Goal: Use online tool/utility: Utilize a website feature to perform a specific function

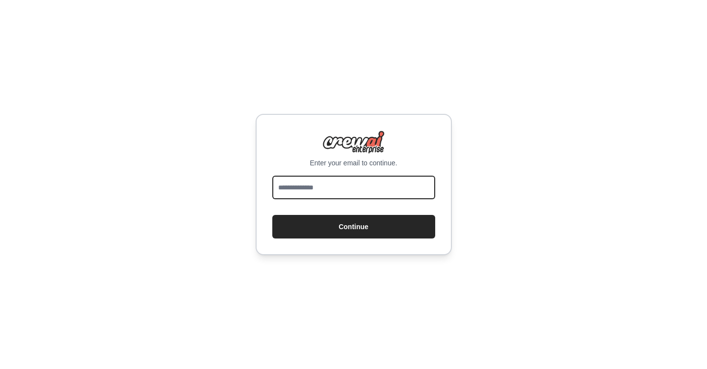
click at [319, 188] on input "email" at bounding box center [353, 188] width 163 height 24
type input "**********"
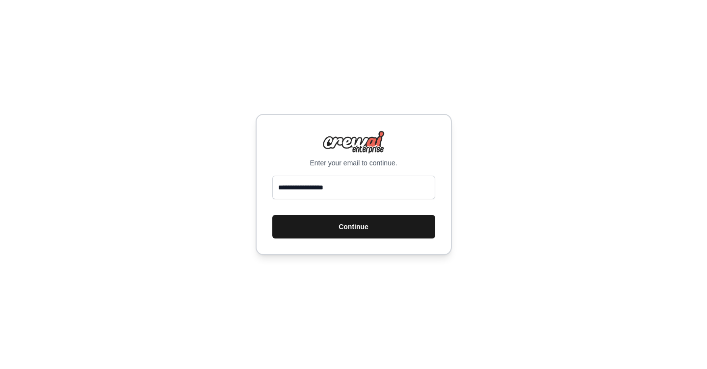
click at [341, 224] on button "Continue" at bounding box center [353, 227] width 163 height 24
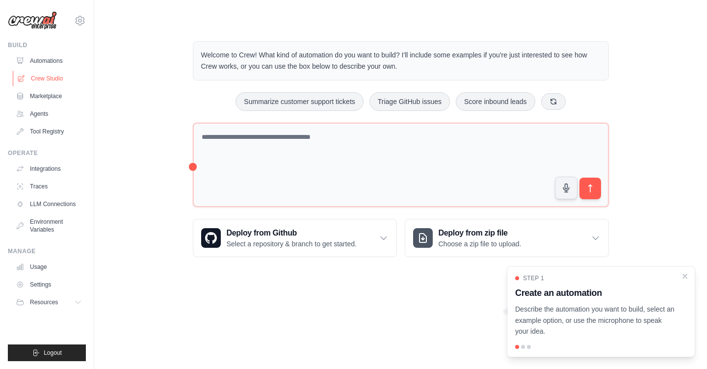
click at [49, 77] on link "Crew Studio" at bounding box center [50, 79] width 74 height 16
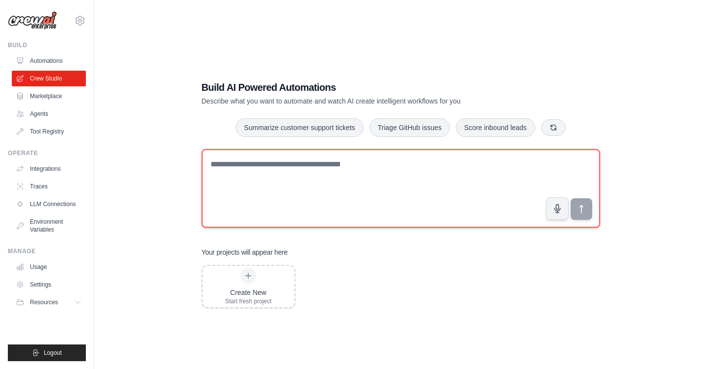
click at [269, 166] on textarea at bounding box center [401, 188] width 398 height 79
paste textarea "**********"
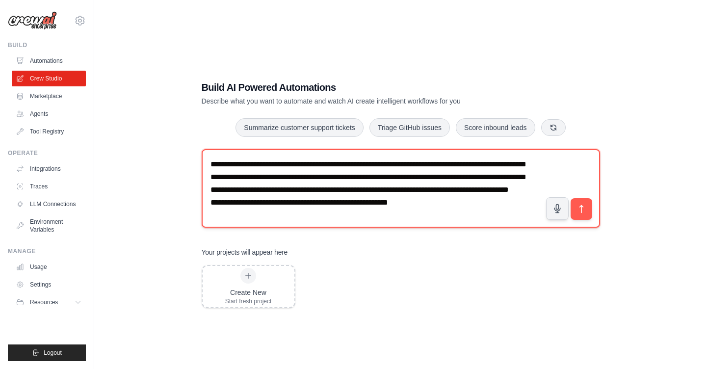
scroll to position [28, 0]
type textarea "**********"
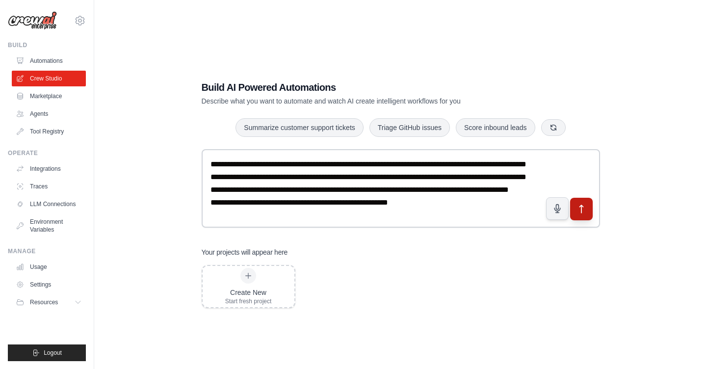
click at [586, 212] on button "submit" at bounding box center [581, 209] width 23 height 23
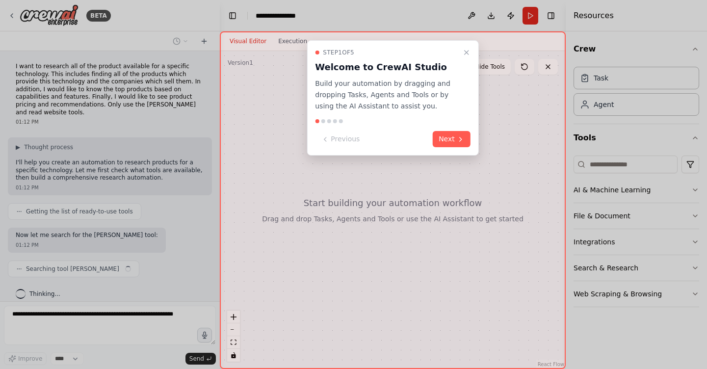
scroll to position [1, 0]
click at [451, 140] on button "Next" at bounding box center [452, 139] width 38 height 16
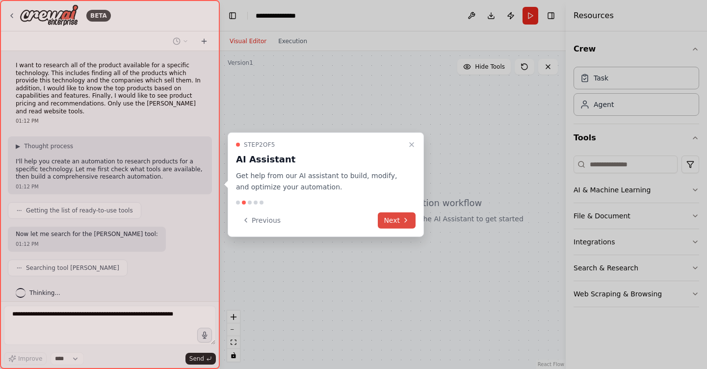
click at [404, 214] on button "Next" at bounding box center [397, 220] width 38 height 16
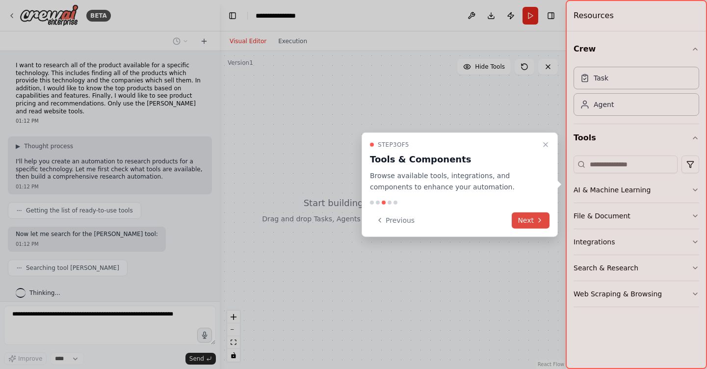
click at [533, 225] on button "Next" at bounding box center [531, 220] width 38 height 16
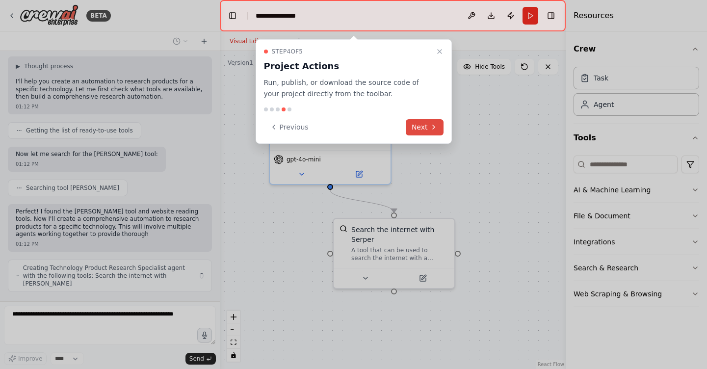
scroll to position [89, 0]
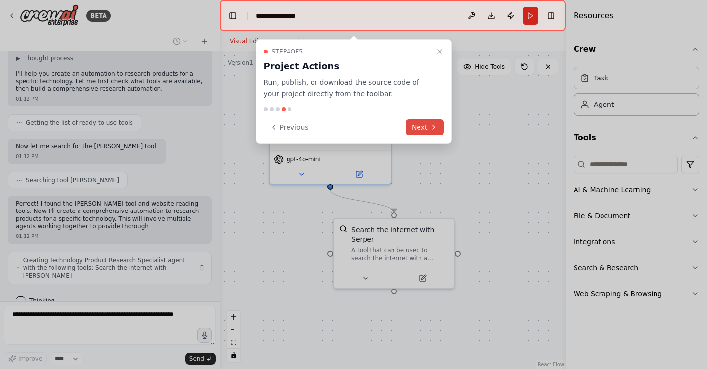
click at [433, 134] on button "Next" at bounding box center [425, 127] width 38 height 16
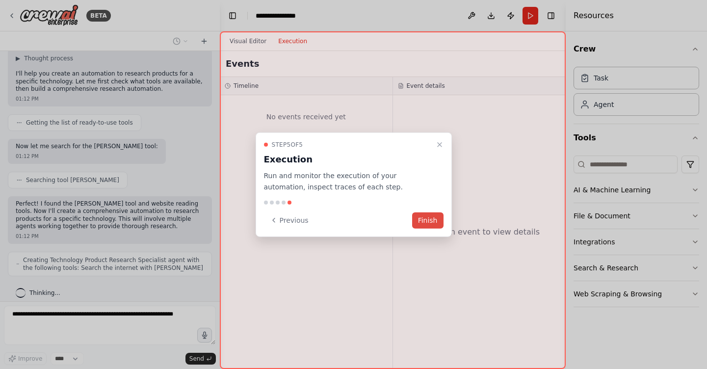
click at [432, 218] on button "Finish" at bounding box center [427, 220] width 31 height 16
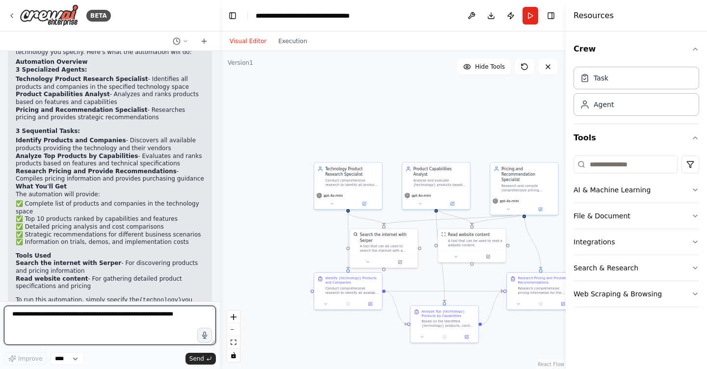
scroll to position [658, 0]
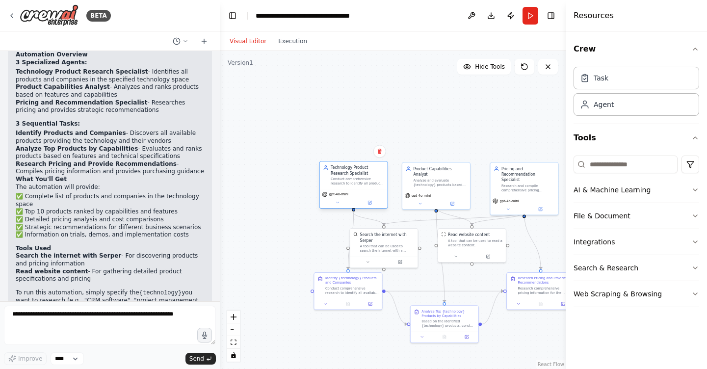
click at [352, 178] on div "Conduct comprehensive research to identify all products that provide {technolog…" at bounding box center [357, 181] width 53 height 9
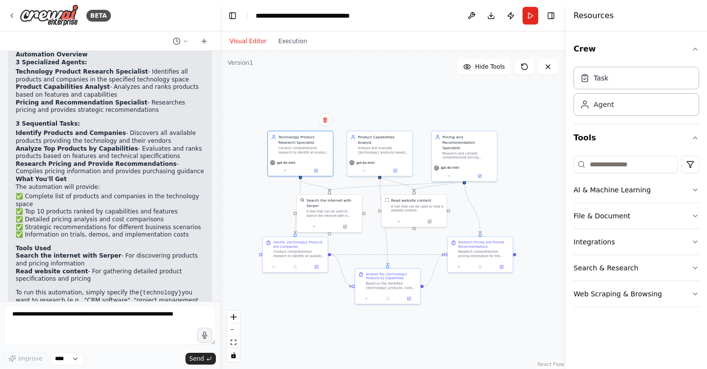
drag, startPoint x: 545, startPoint y: 234, endPoint x: 485, endPoint y: 201, distance: 67.6
click at [485, 201] on div ".deletable-edge-delete-btn { width: 20px; height: 20px; border: 0px solid #ffff…" at bounding box center [393, 210] width 346 height 318
click at [314, 212] on div "A tool that can be used to search the internet with a search_query. Supports di…" at bounding box center [333, 214] width 52 height 8
click at [283, 261] on div "Identify {technology} Products and Companies Conduct comprehensive research to …" at bounding box center [294, 249] width 65 height 25
click at [526, 17] on button "Run" at bounding box center [531, 16] width 16 height 18
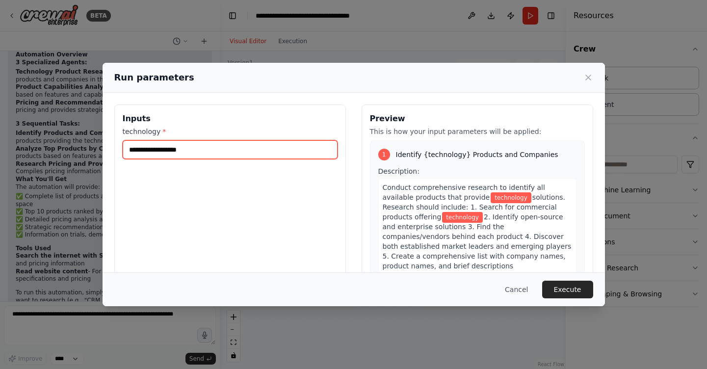
click at [290, 151] on input "technology *" at bounding box center [230, 149] width 215 height 19
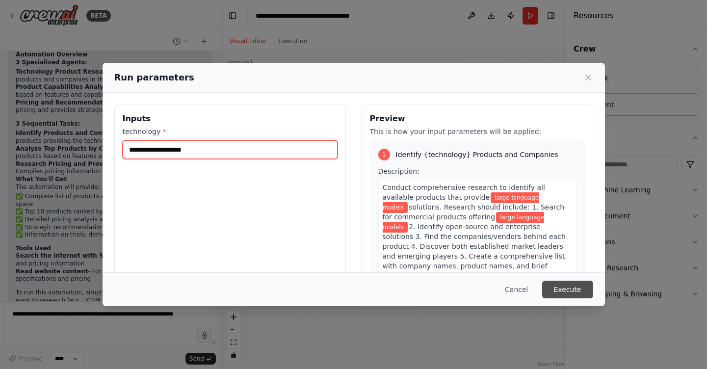
type input "**********"
click at [563, 287] on button "Execute" at bounding box center [567, 290] width 51 height 18
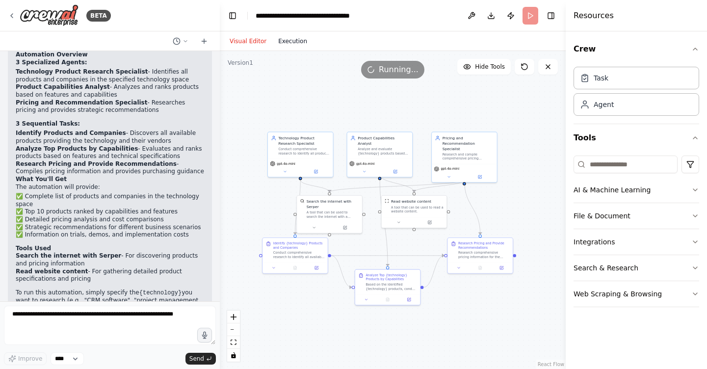
click at [288, 39] on button "Execution" at bounding box center [292, 41] width 41 height 12
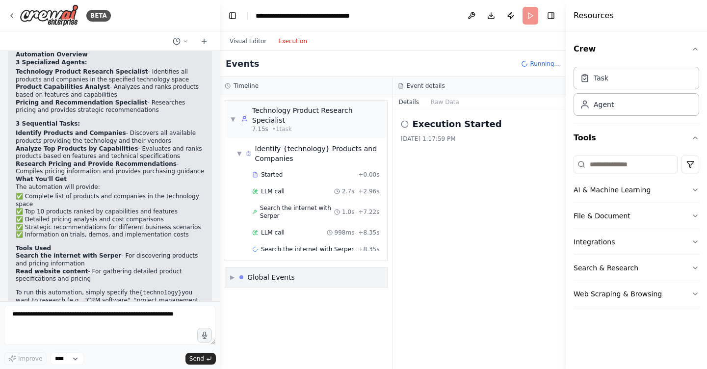
click at [233, 279] on span "▶" at bounding box center [232, 277] width 4 height 8
click at [256, 43] on button "Visual Editor" at bounding box center [248, 41] width 49 height 12
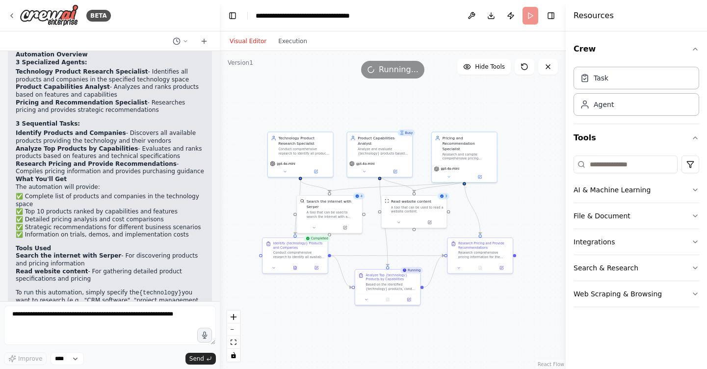
scroll to position [0, 0]
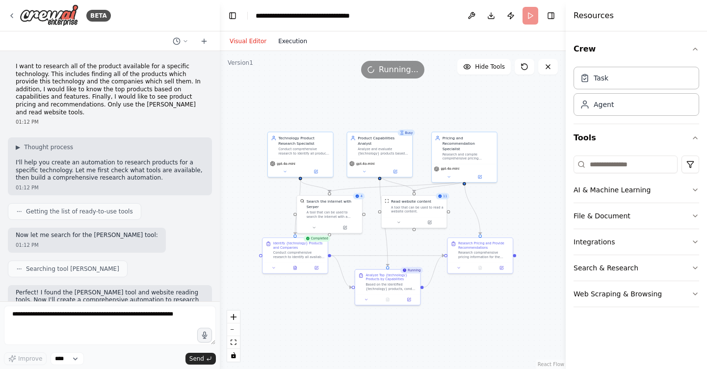
click at [286, 45] on button "Execution" at bounding box center [292, 41] width 41 height 12
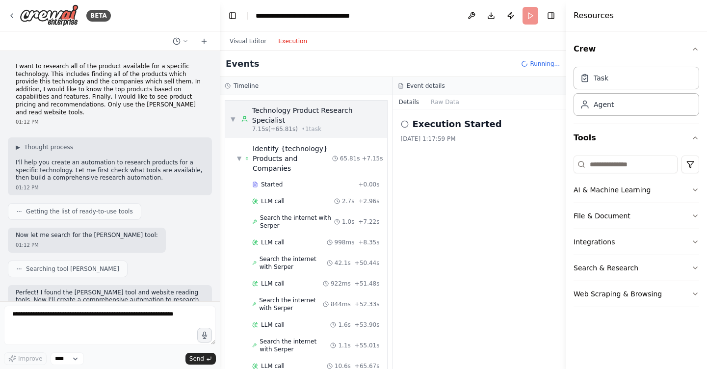
click at [233, 117] on span "▼" at bounding box center [233, 119] width 6 height 8
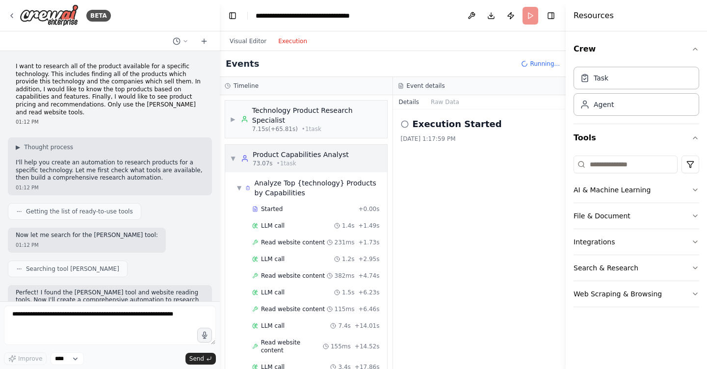
click at [234, 157] on div "▶ Technology Product Research Specialist 7.15s (+65.81s) • 1 task ▼ Product Cap…" at bounding box center [306, 232] width 173 height 274
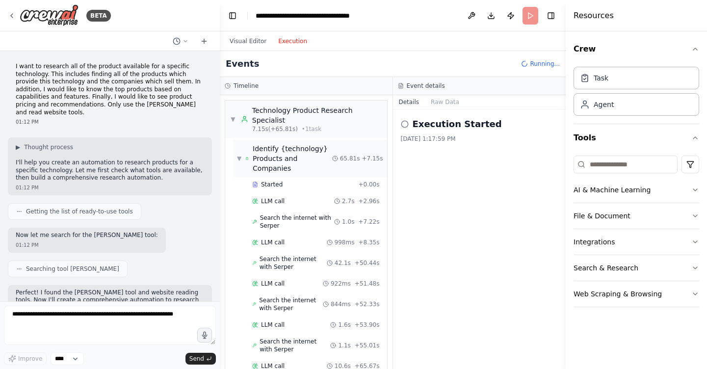
click at [238, 156] on span "▼" at bounding box center [239, 159] width 4 height 8
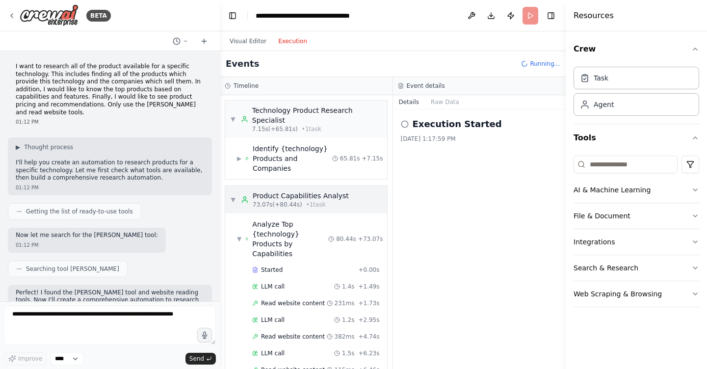
click at [237, 191] on div "▼ Product Capabilities Analyst 73.07s (+80.44s) • 1 task" at bounding box center [289, 200] width 119 height 18
click at [237, 235] on span "▼" at bounding box center [239, 239] width 4 height 8
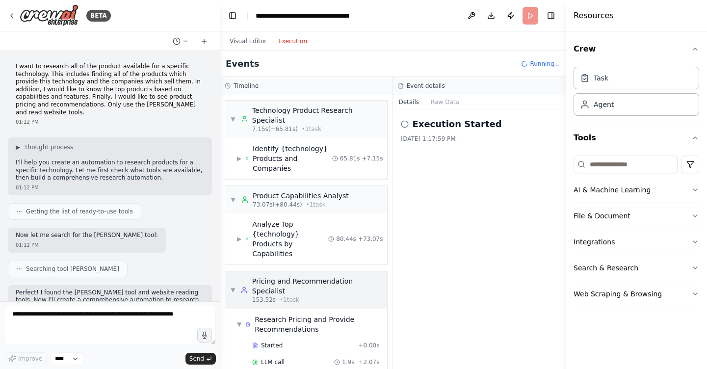
click at [236, 286] on span "▼" at bounding box center [232, 290] width 5 height 8
click at [240, 320] on span "▼" at bounding box center [239, 324] width 4 height 8
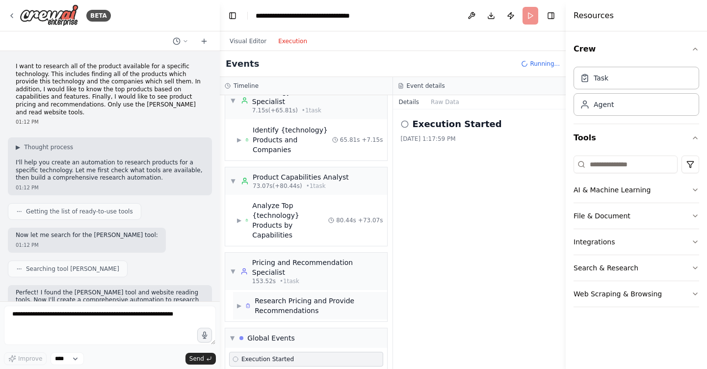
click at [240, 302] on span "▶" at bounding box center [239, 306] width 4 height 8
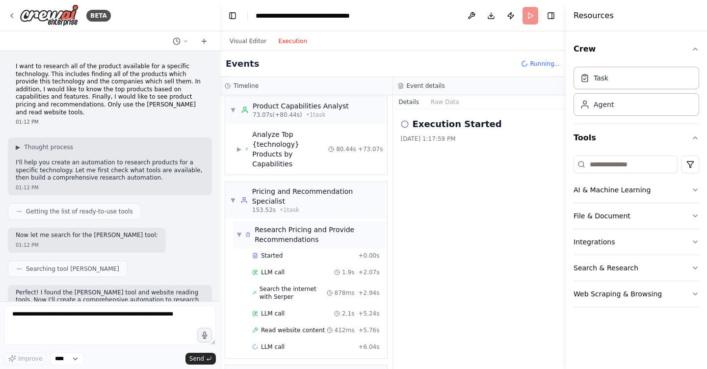
scroll to position [127, 0]
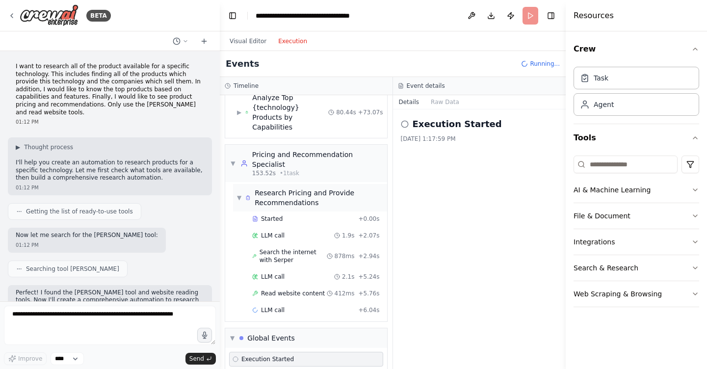
click at [238, 194] on span "▼" at bounding box center [239, 198] width 4 height 8
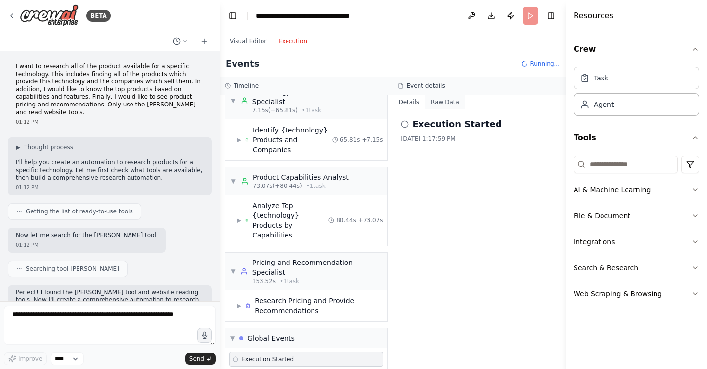
click at [445, 103] on button "Raw Data" at bounding box center [445, 102] width 40 height 14
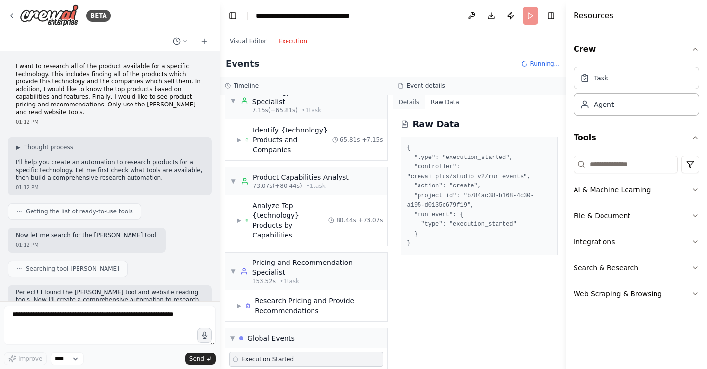
click at [414, 102] on button "Details" at bounding box center [409, 102] width 32 height 14
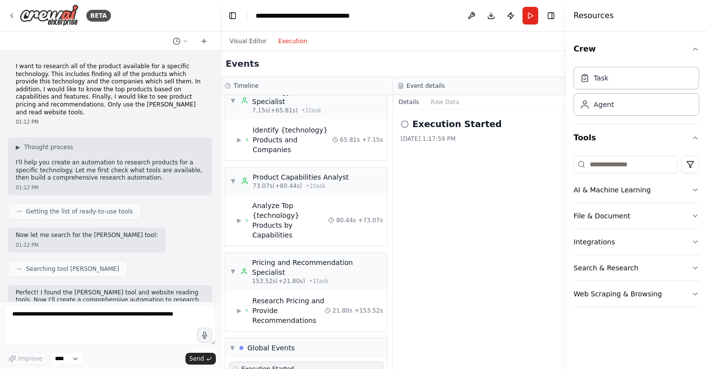
scroll to position [62, 0]
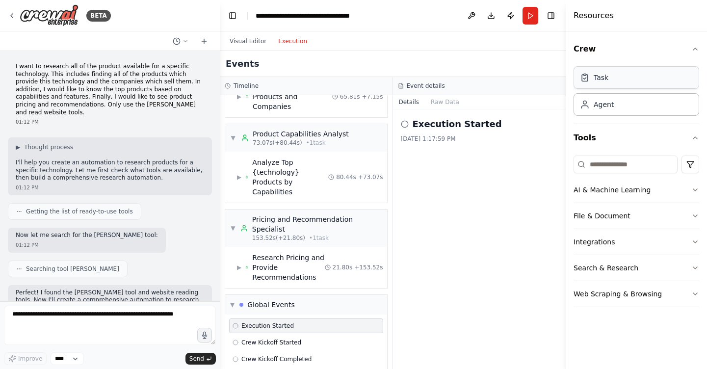
click at [614, 82] on div "Task" at bounding box center [637, 77] width 126 height 23
click at [614, 103] on div "Agent" at bounding box center [637, 104] width 126 height 23
click at [697, 47] on icon "button" at bounding box center [695, 49] width 8 height 8
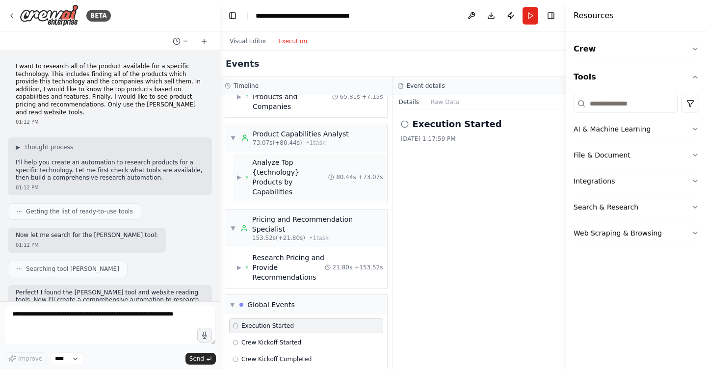
scroll to position [0, 0]
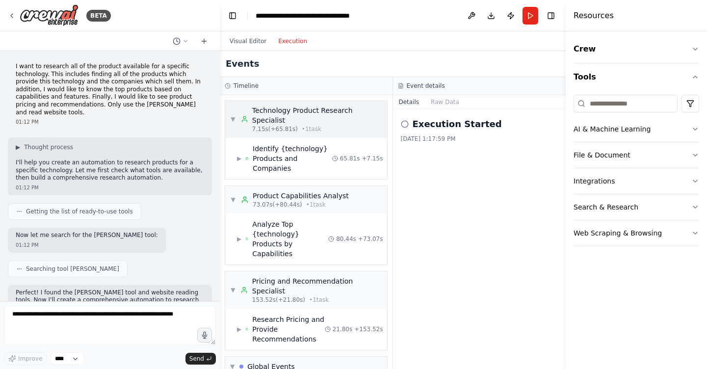
click at [273, 118] on div "Technology Product Research Specialist" at bounding box center [317, 115] width 130 height 20
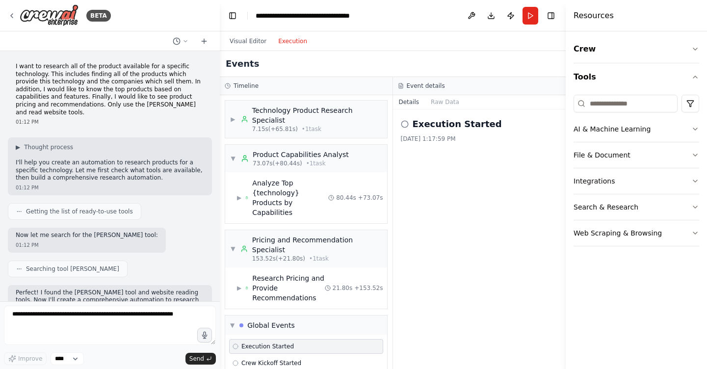
click at [410, 103] on button "Details" at bounding box center [409, 102] width 32 height 14
click at [276, 184] on div "Analyze Top {technology} Products by Capabilities" at bounding box center [290, 197] width 76 height 39
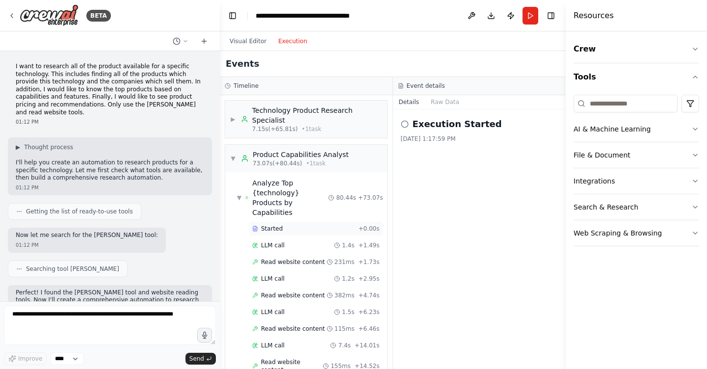
click at [274, 225] on span "Started" at bounding box center [272, 229] width 22 height 8
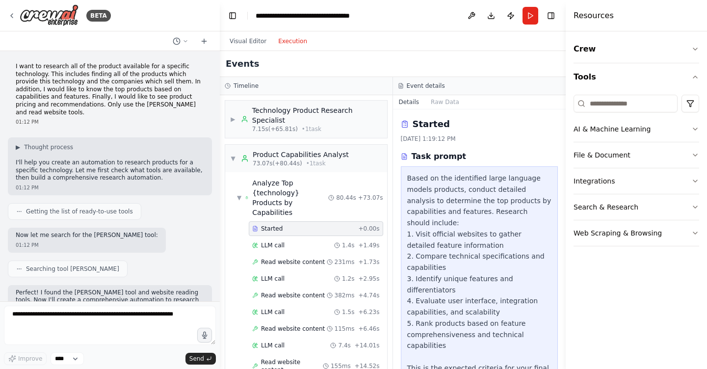
scroll to position [94, 0]
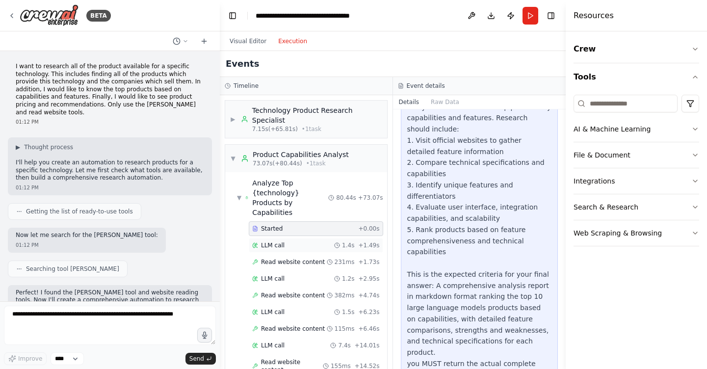
click at [283, 241] on span "LLM call" at bounding box center [273, 245] width 24 height 8
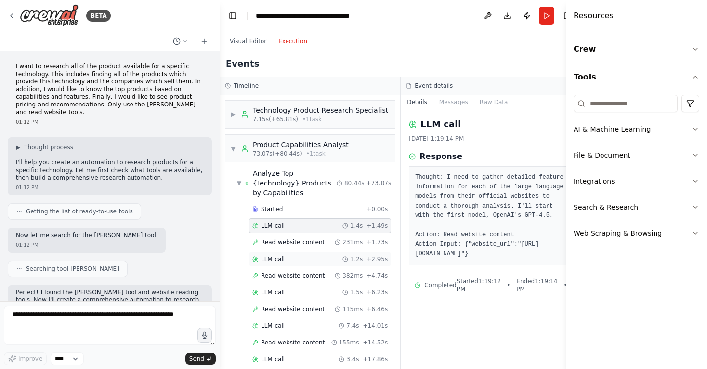
scroll to position [236, 0]
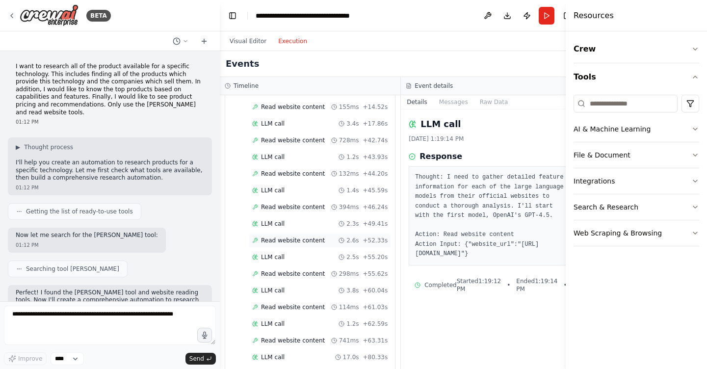
click at [288, 245] on div "Read website content 2.6s + 52.33s" at bounding box center [320, 240] width 142 height 15
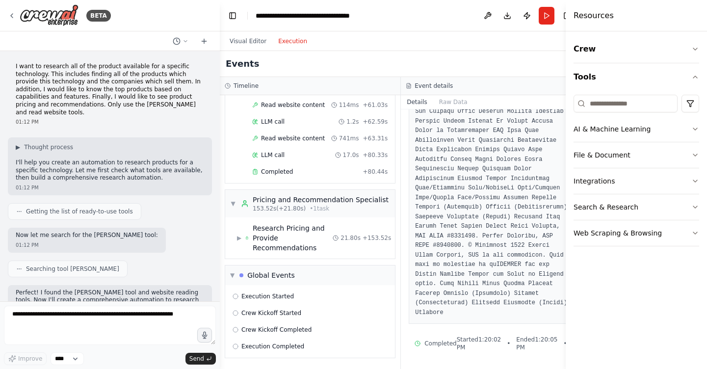
scroll to position [0, 0]
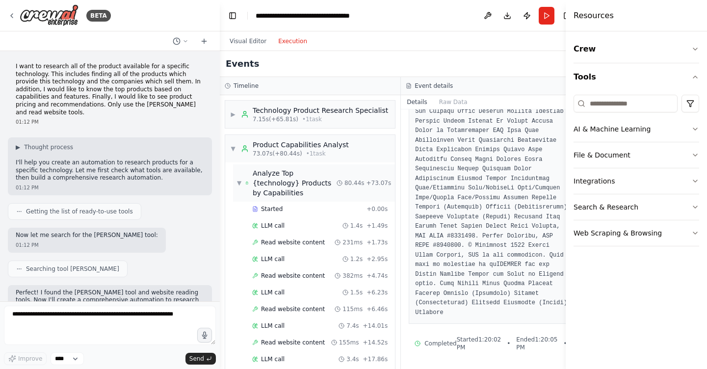
click at [237, 187] on span "▼" at bounding box center [239, 183] width 4 height 8
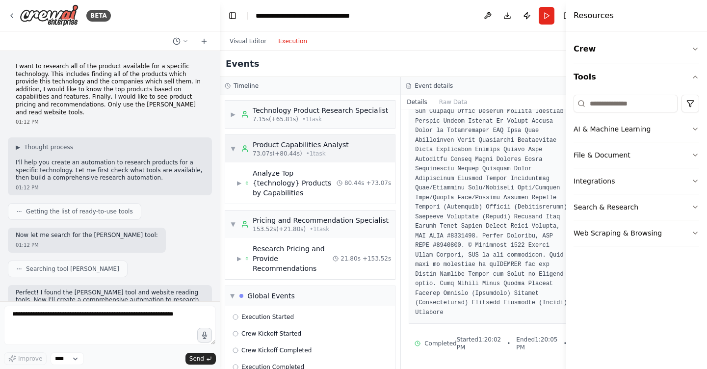
click at [232, 153] on span "▼" at bounding box center [233, 149] width 6 height 8
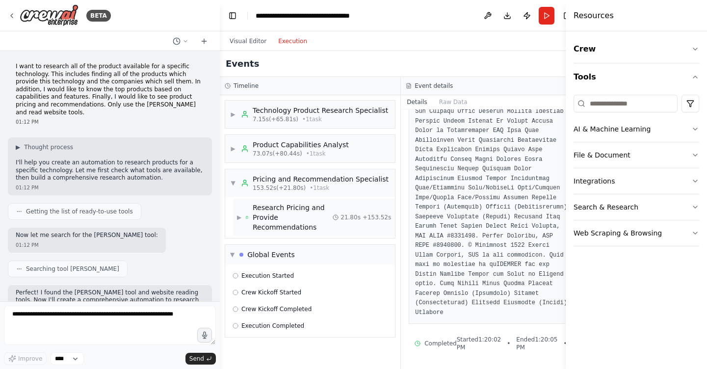
click at [239, 221] on span "▶" at bounding box center [239, 217] width 4 height 8
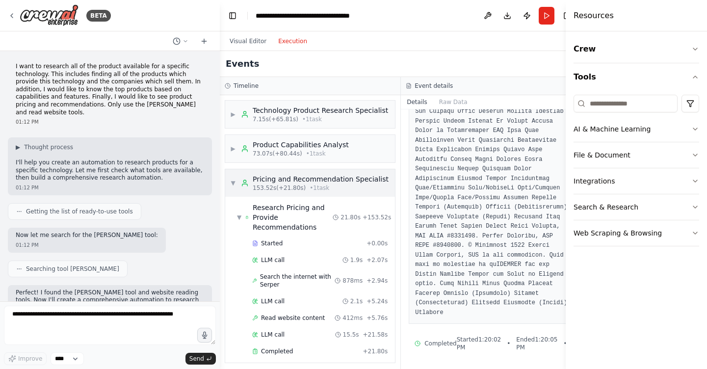
click at [236, 187] on span "▼" at bounding box center [233, 183] width 6 height 8
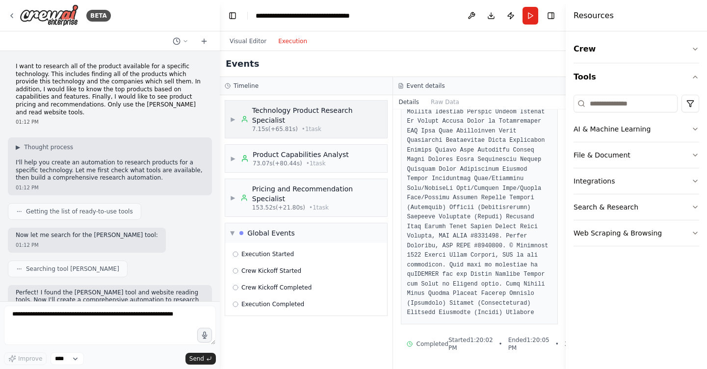
click at [234, 119] on span "▶" at bounding box center [233, 119] width 6 height 8
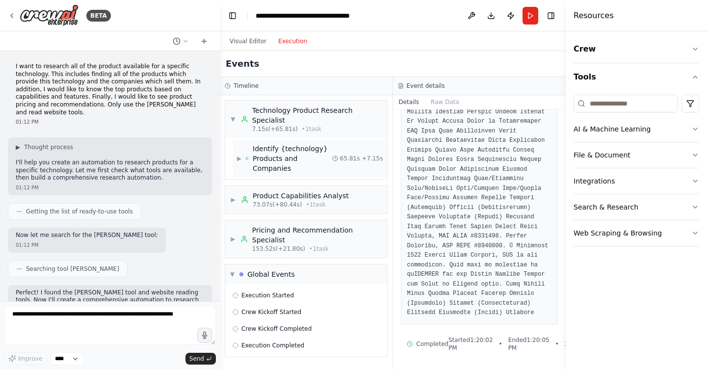
click at [239, 155] on span "▶" at bounding box center [239, 159] width 4 height 8
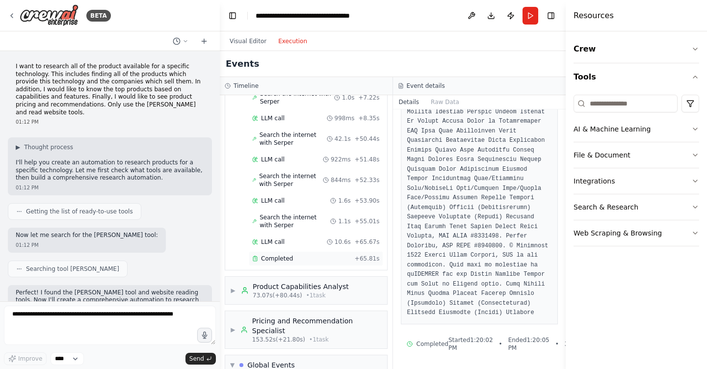
scroll to position [194, 0]
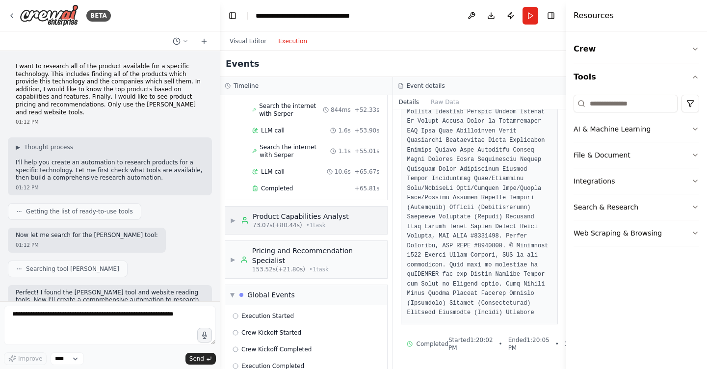
click at [233, 216] on span "▶" at bounding box center [233, 220] width 6 height 8
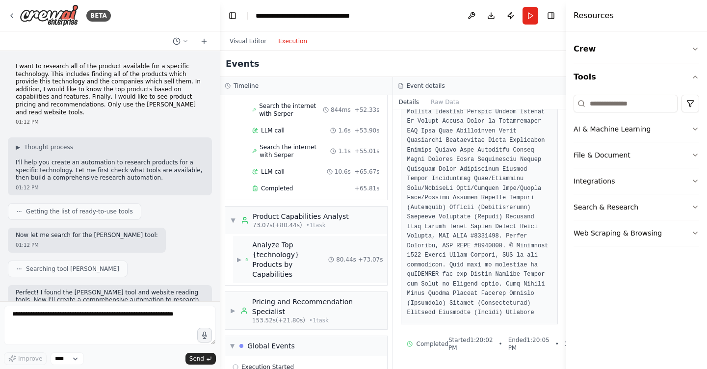
scroll to position [197, 0]
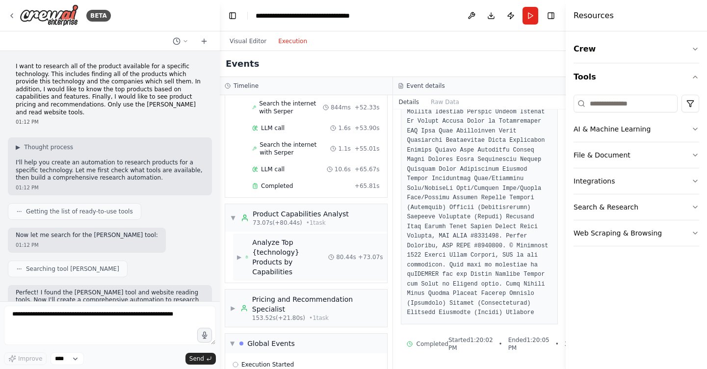
click at [244, 241] on div "▶ Analyze Top {technology} Products by Capabilities" at bounding box center [282, 256] width 91 height 39
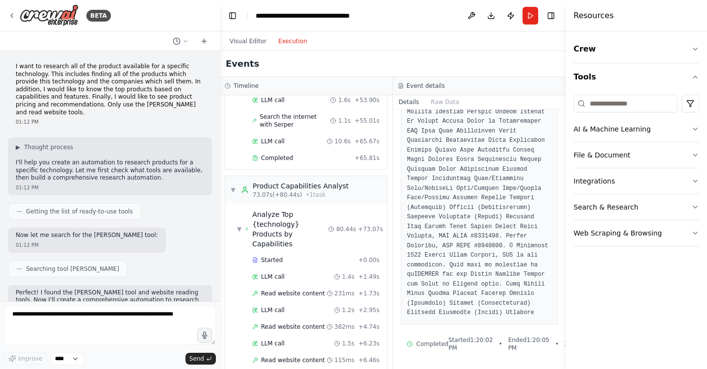
scroll to position [653, 0]
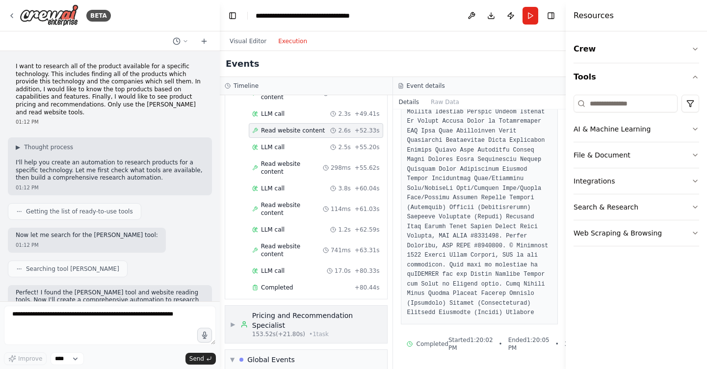
click at [237, 311] on div "▶ Pricing and Recommendation Specialist 153.52s (+21.80s) • 1 task" at bounding box center [306, 324] width 152 height 27
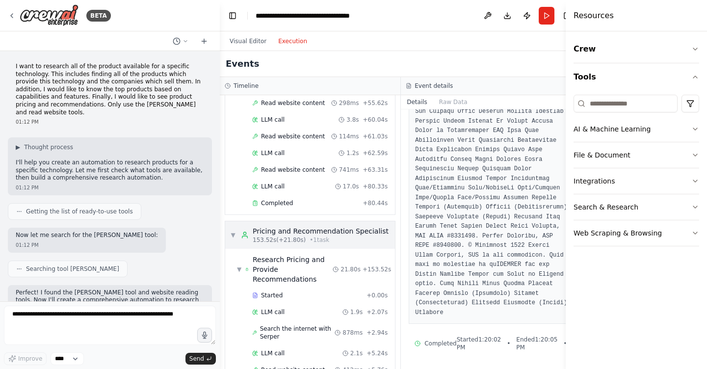
scroll to position [818, 0]
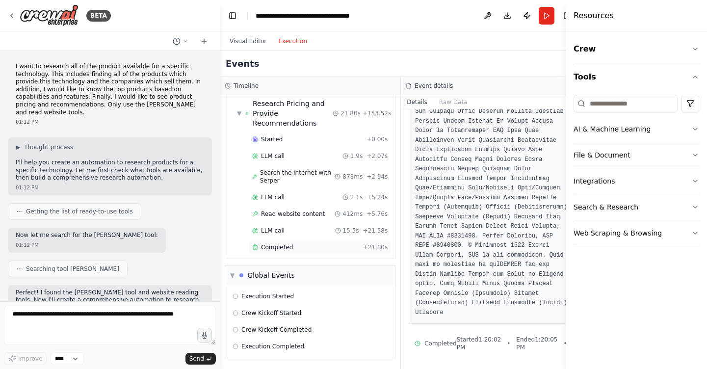
click at [268, 249] on span "Completed" at bounding box center [277, 247] width 32 height 8
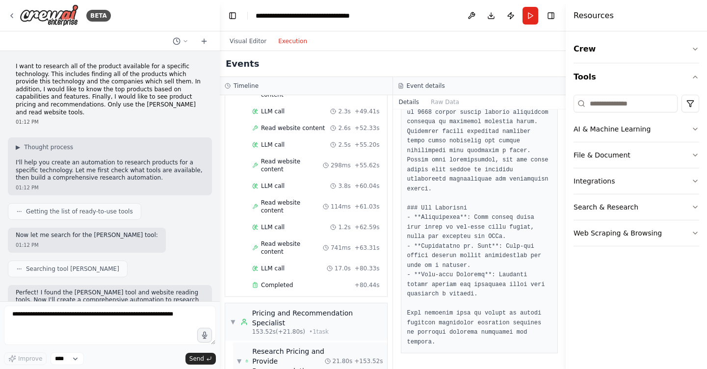
scroll to position [647, 0]
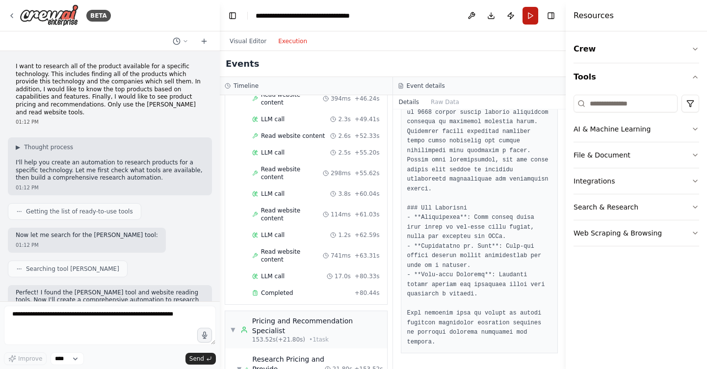
click at [530, 12] on button "Run" at bounding box center [531, 16] width 16 height 18
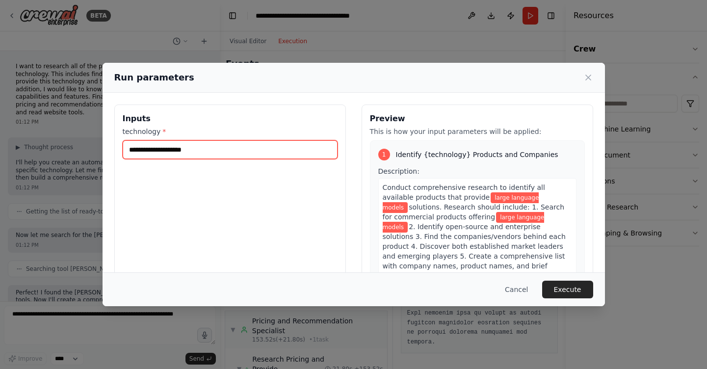
drag, startPoint x: 206, startPoint y: 151, endPoint x: 105, endPoint y: 151, distance: 101.1
click at [105, 151] on div "**********" at bounding box center [354, 221] width 502 height 256
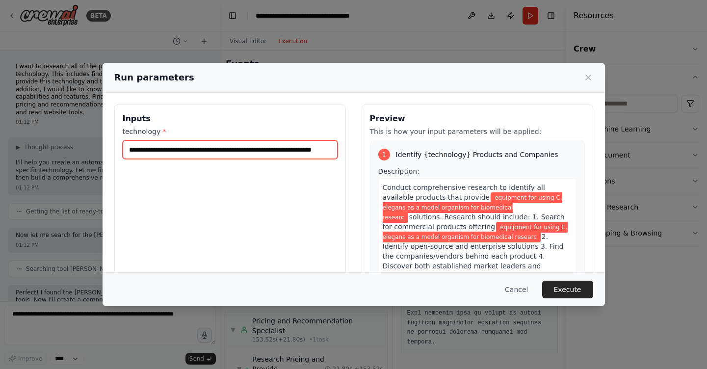
scroll to position [0, 40]
type input "**********"
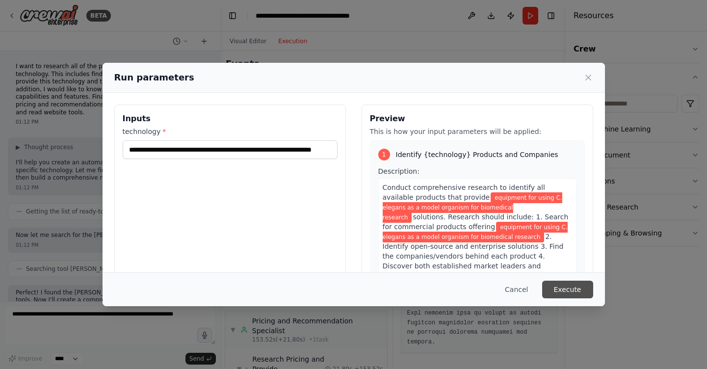
click at [569, 291] on button "Execute" at bounding box center [567, 290] width 51 height 18
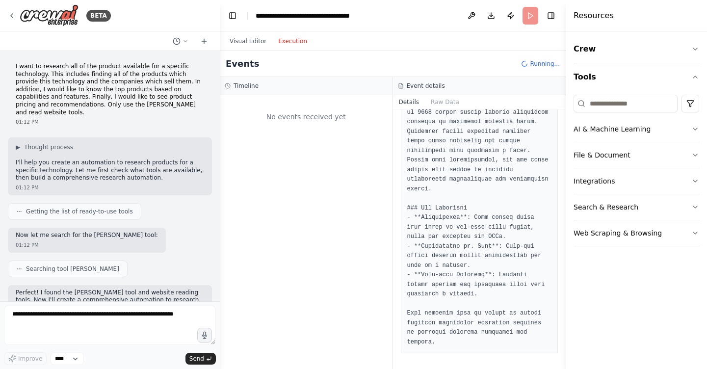
scroll to position [0, 0]
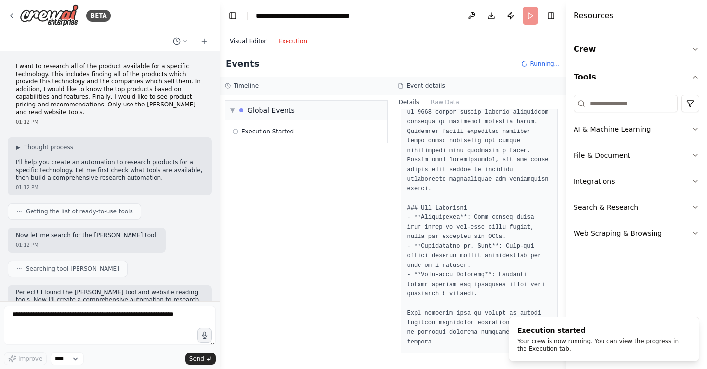
click at [251, 43] on button "Visual Editor" at bounding box center [248, 41] width 49 height 12
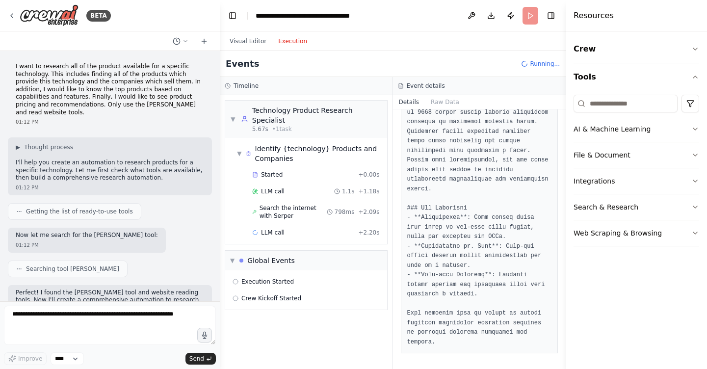
click at [282, 41] on button "Execution" at bounding box center [292, 41] width 41 height 12
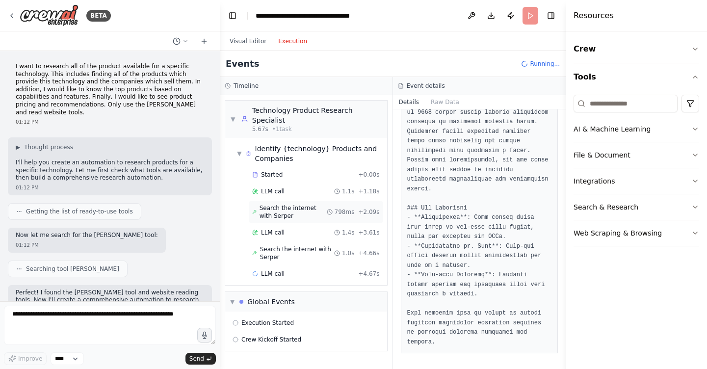
click at [282, 210] on span "Search the internet with Serper" at bounding box center [293, 212] width 67 height 16
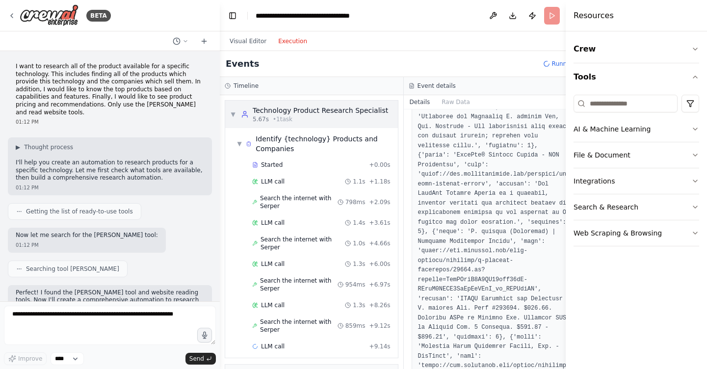
click at [235, 115] on span "▼" at bounding box center [233, 114] width 6 height 8
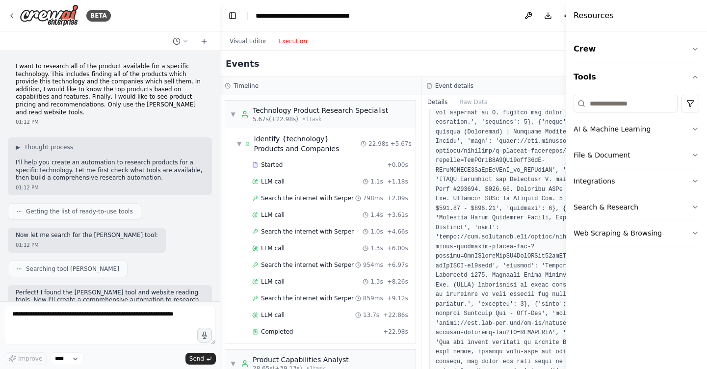
scroll to position [732, 0]
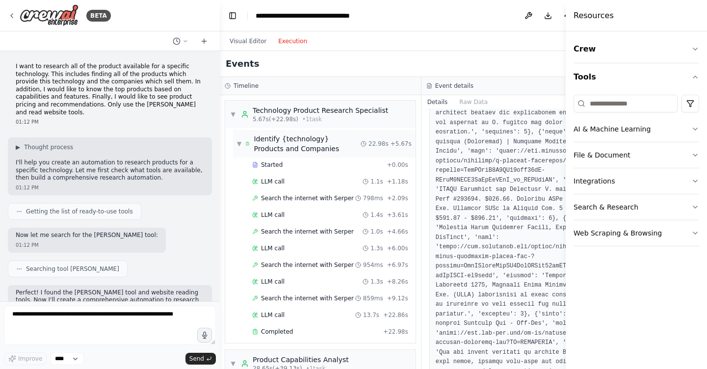
click at [240, 144] on span "▼" at bounding box center [239, 144] width 4 height 8
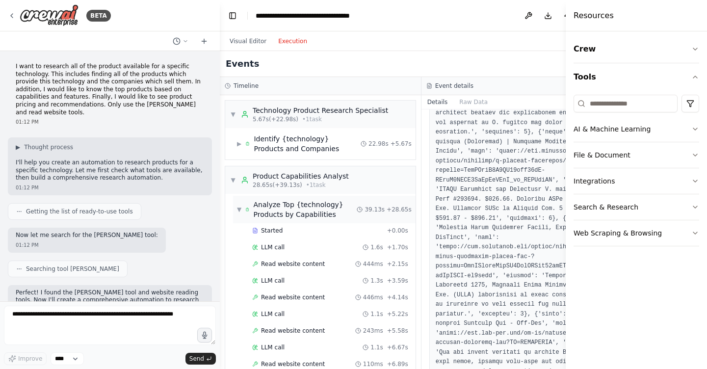
click at [240, 204] on div "▼ Analyze Top {technology} Products by Capabilities" at bounding box center [297, 210] width 120 height 20
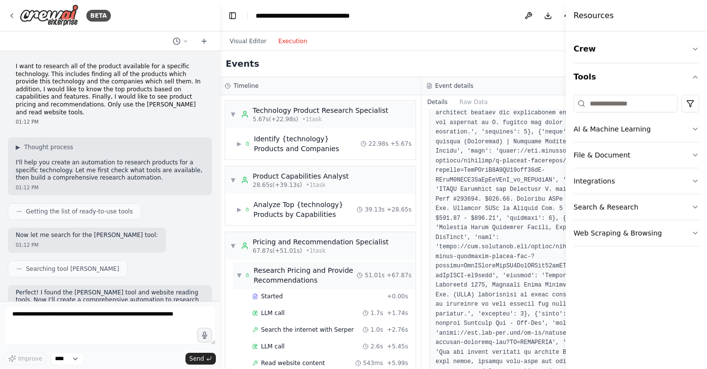
click at [240, 271] on span "▼" at bounding box center [239, 275] width 4 height 8
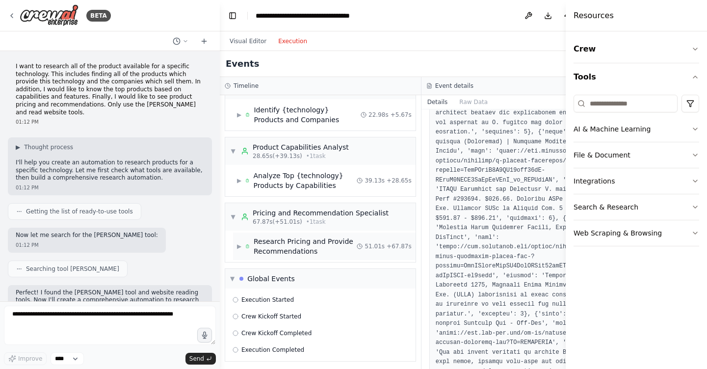
scroll to position [32, 0]
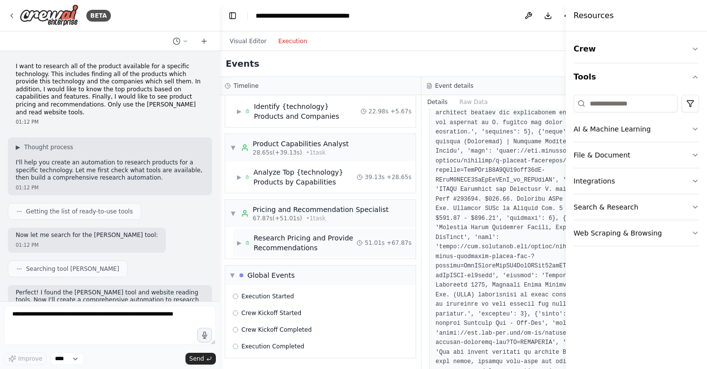
click at [275, 237] on div "Research Pricing and Provide Recommendations" at bounding box center [306, 243] width 104 height 20
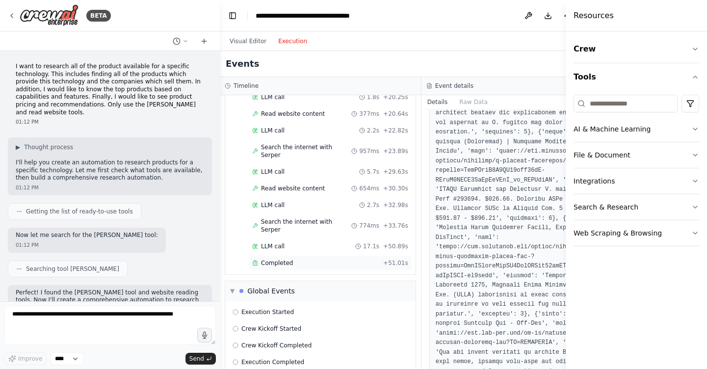
click at [281, 259] on span "Completed" at bounding box center [277, 263] width 32 height 8
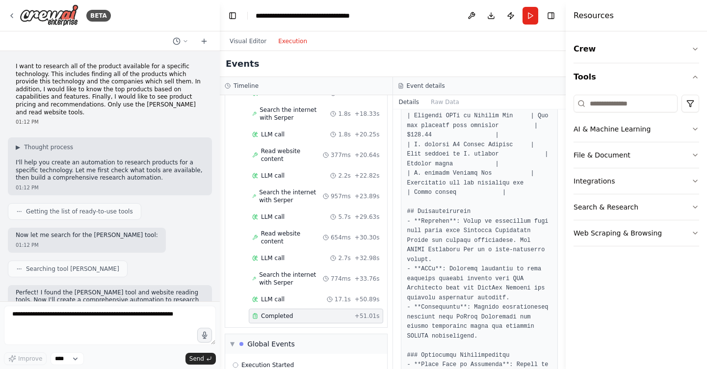
scroll to position [783, 0]
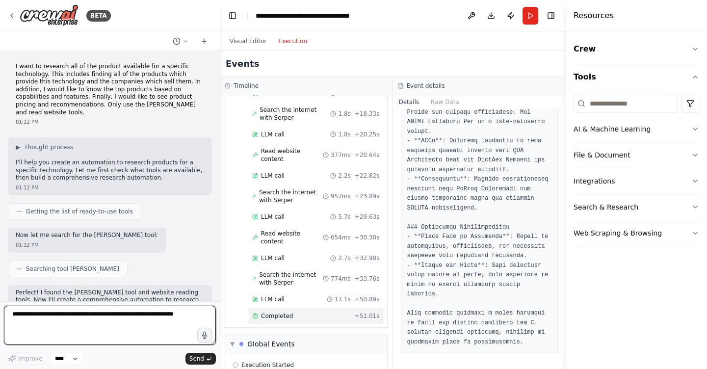
click at [93, 315] on textarea at bounding box center [110, 325] width 212 height 39
click at [67, 314] on textarea "**********" at bounding box center [110, 325] width 212 height 39
type textarea "**********"
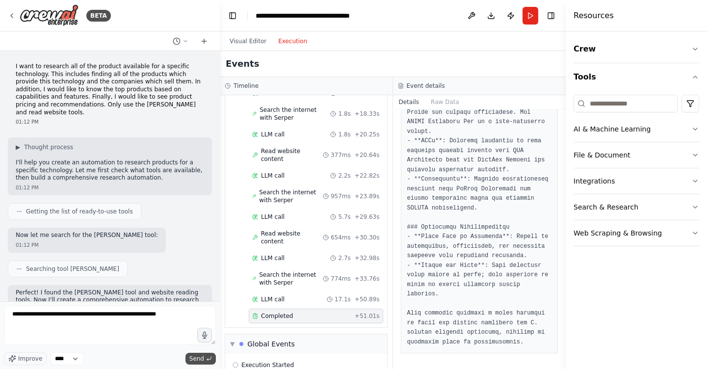
click at [196, 358] on span "Send" at bounding box center [196, 359] width 15 height 8
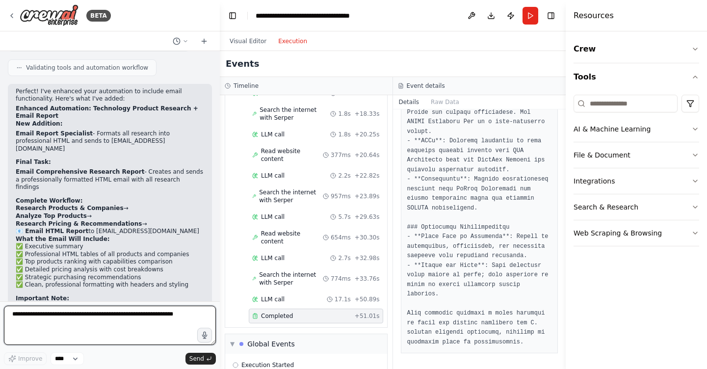
scroll to position [1240, 0]
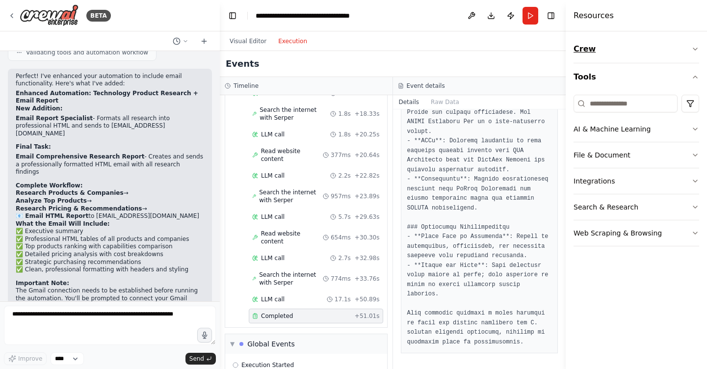
click at [662, 47] on button "Crew" at bounding box center [637, 48] width 126 height 27
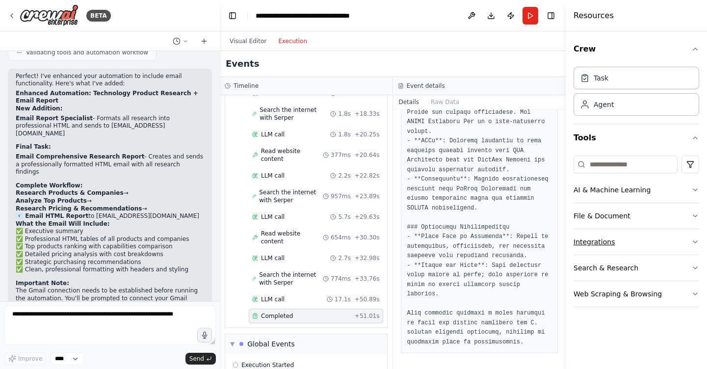
click at [644, 244] on button "Integrations" at bounding box center [637, 242] width 126 height 26
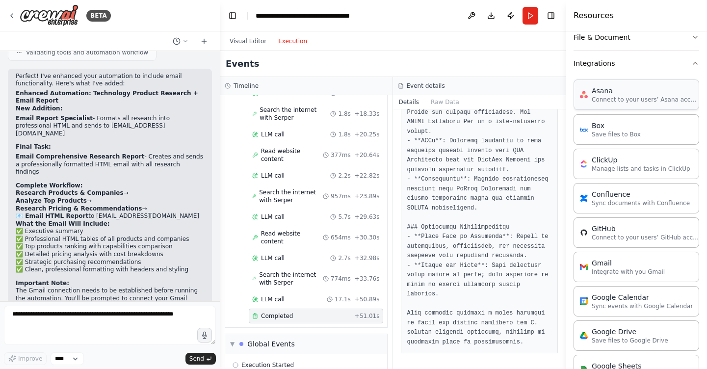
scroll to position [302, 0]
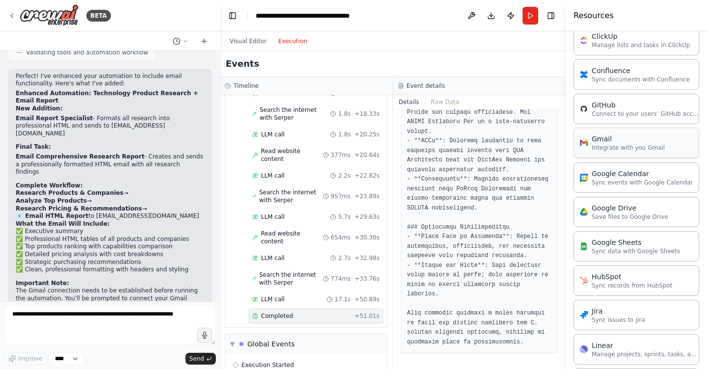
click at [634, 148] on p "Integrate with you Gmail" at bounding box center [628, 148] width 73 height 8
click at [593, 146] on p "Integrate with you Gmail" at bounding box center [628, 148] width 73 height 8
click at [617, 149] on p "Integrate with you Gmail" at bounding box center [628, 148] width 73 height 8
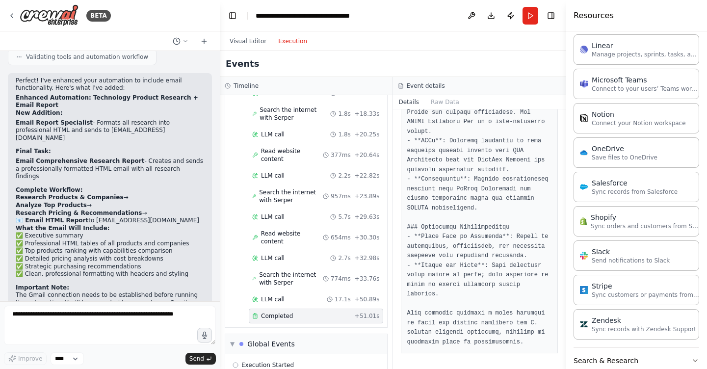
scroll to position [1240, 0]
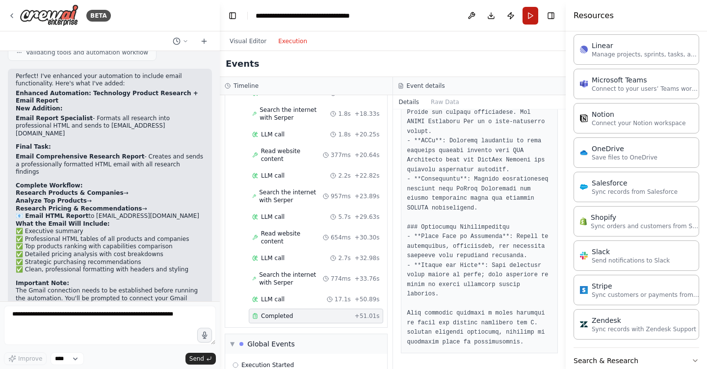
click at [532, 15] on button "Run" at bounding box center [531, 16] width 16 height 18
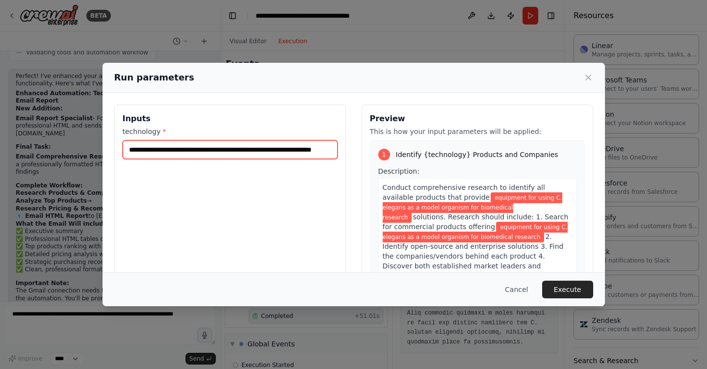
click at [306, 145] on input "**********" at bounding box center [230, 149] width 215 height 19
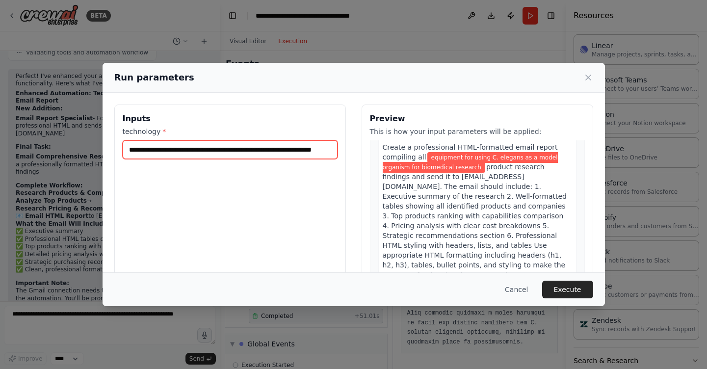
scroll to position [76, 0]
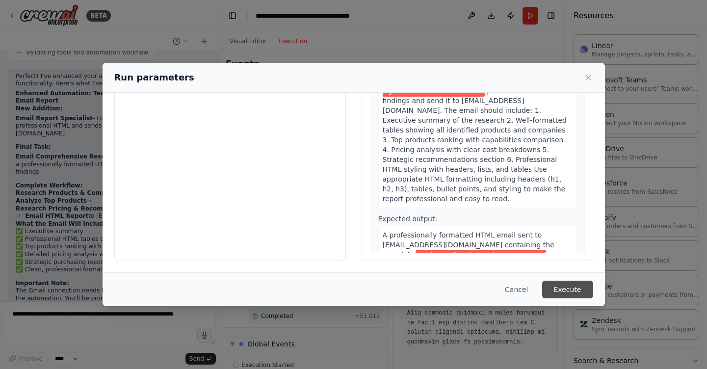
click at [577, 292] on button "Execute" at bounding box center [567, 290] width 51 height 18
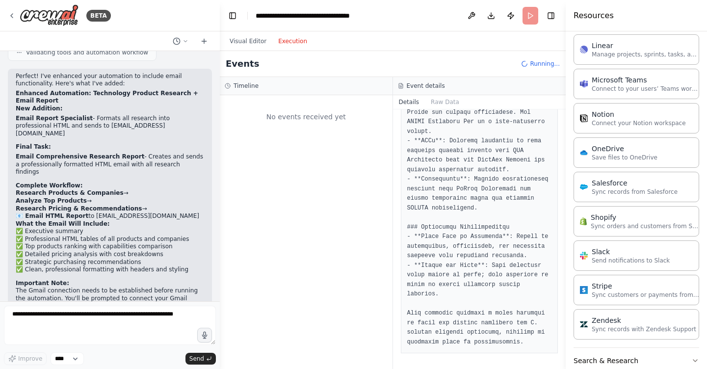
scroll to position [0, 0]
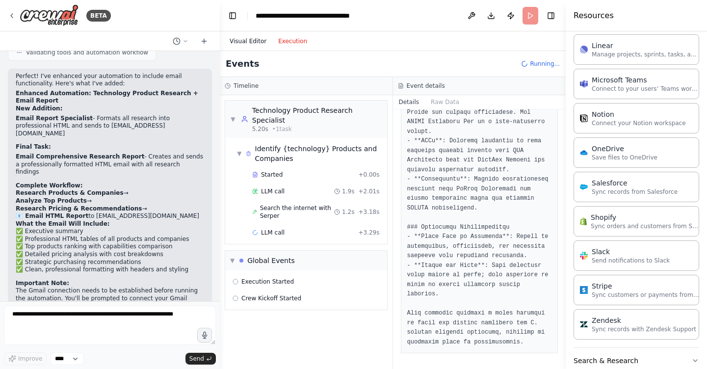
click at [257, 41] on button "Visual Editor" at bounding box center [248, 41] width 49 height 12
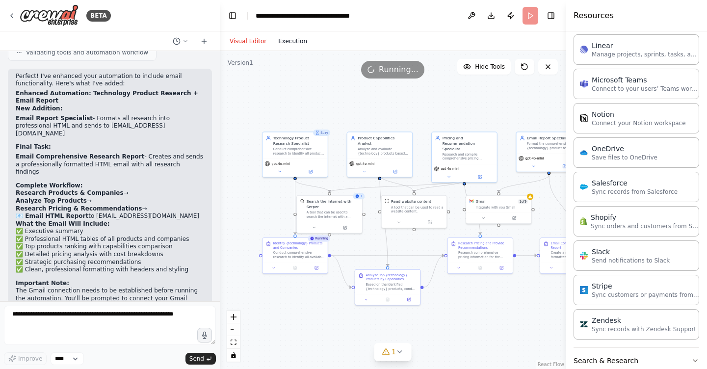
click at [288, 38] on button "Execution" at bounding box center [292, 41] width 41 height 12
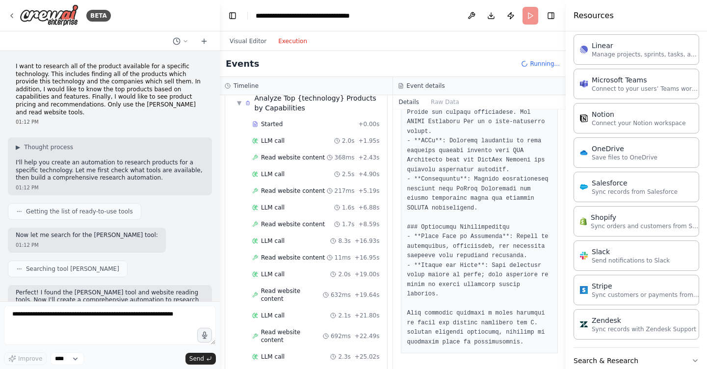
scroll to position [368, 0]
